Goal: Find specific page/section: Find specific page/section

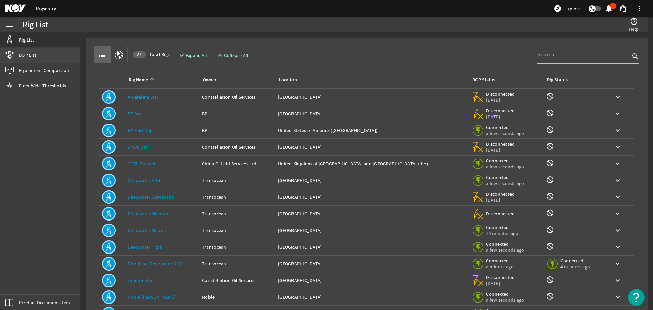
click at [47, 54] on link "BOP List" at bounding box center [40, 55] width 80 height 15
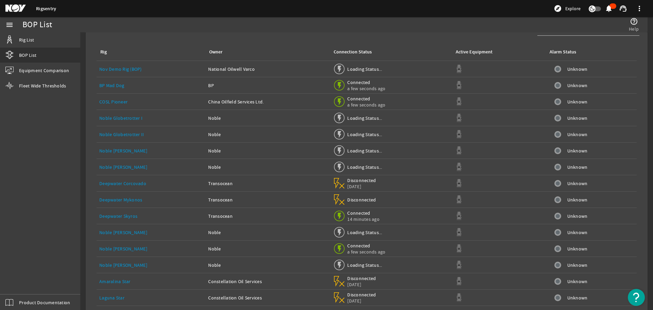
scroll to position [51, 0]
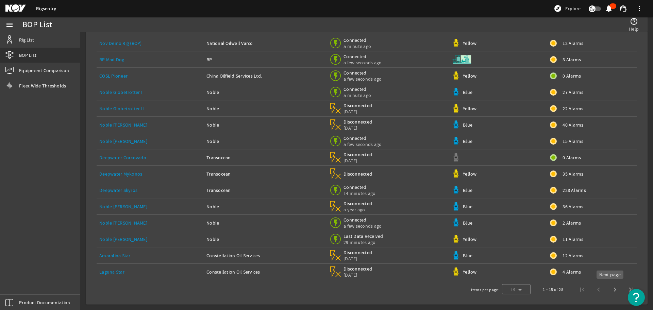
click at [608, 289] on span "Next page" at bounding box center [615, 289] width 16 height 16
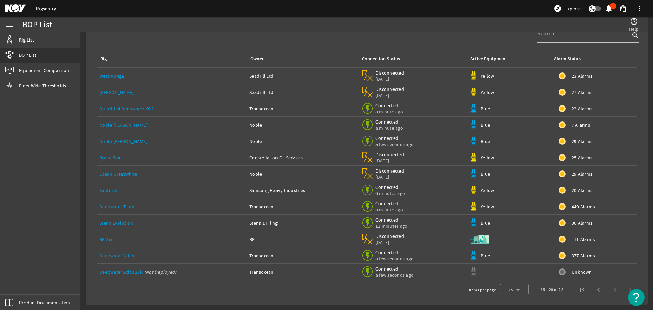
scroll to position [18, 0]
click at [121, 144] on link "Noble [PERSON_NAME]" at bounding box center [123, 141] width 48 height 6
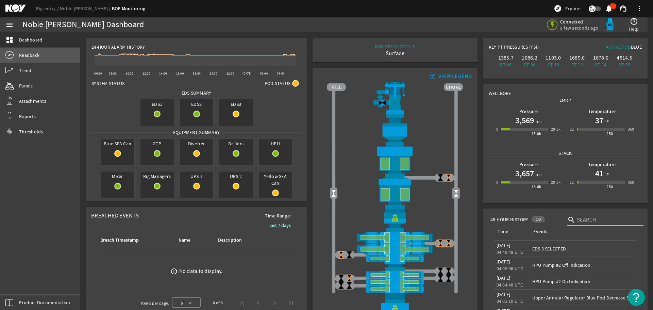
click at [29, 55] on span "Readback" at bounding box center [29, 55] width 20 height 7
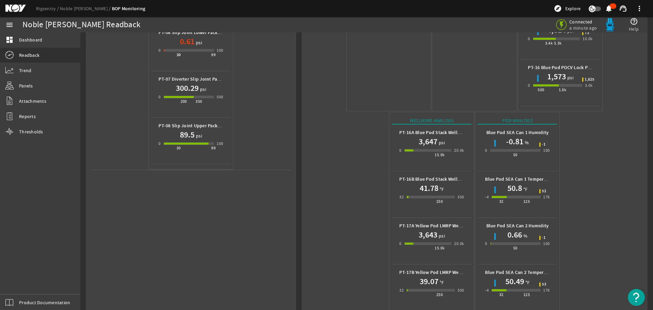
scroll to position [303, 0]
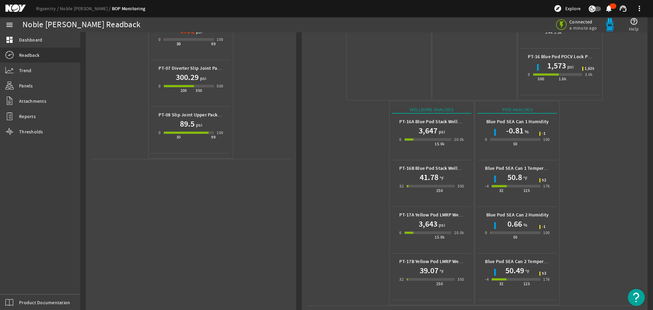
scroll to position [32, 0]
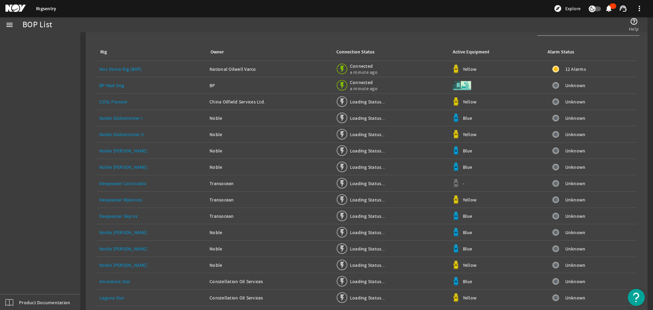
scroll to position [51, 0]
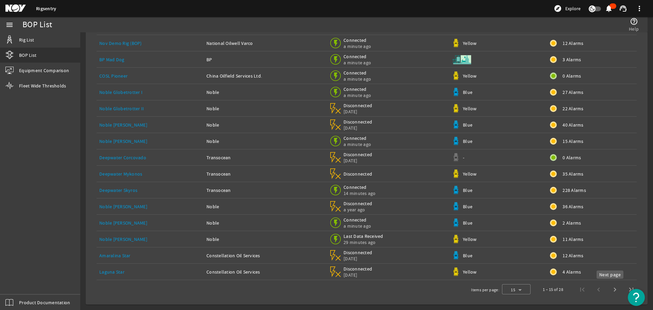
click at [607, 289] on span "Next page" at bounding box center [615, 289] width 16 height 16
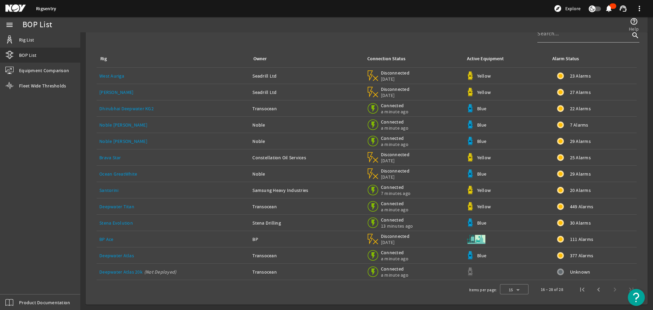
scroll to position [18, 0]
click at [120, 222] on link "Stena Evolution" at bounding box center [116, 223] width 34 height 6
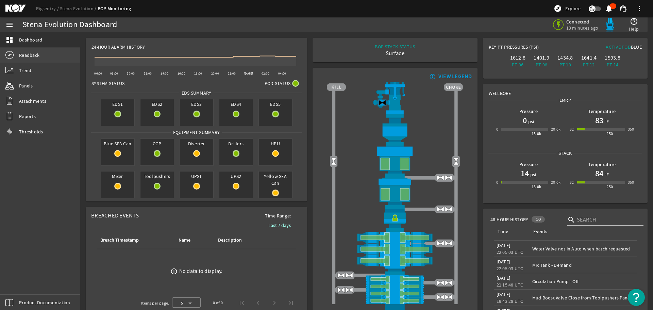
click at [33, 55] on span "Readback" at bounding box center [29, 55] width 20 height 7
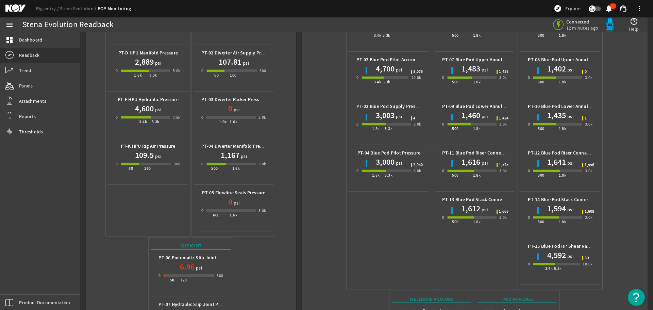
scroll to position [257, 0]
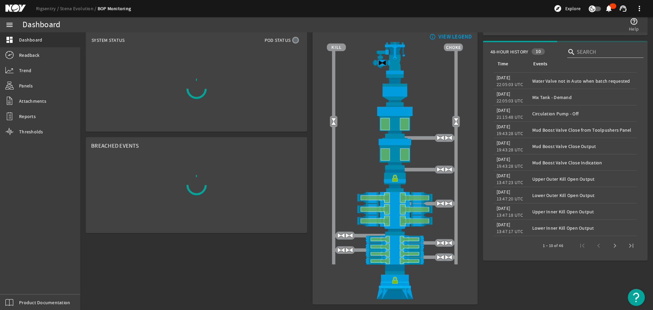
scroll to position [43, 0]
